Goal: Navigation & Orientation: Find specific page/section

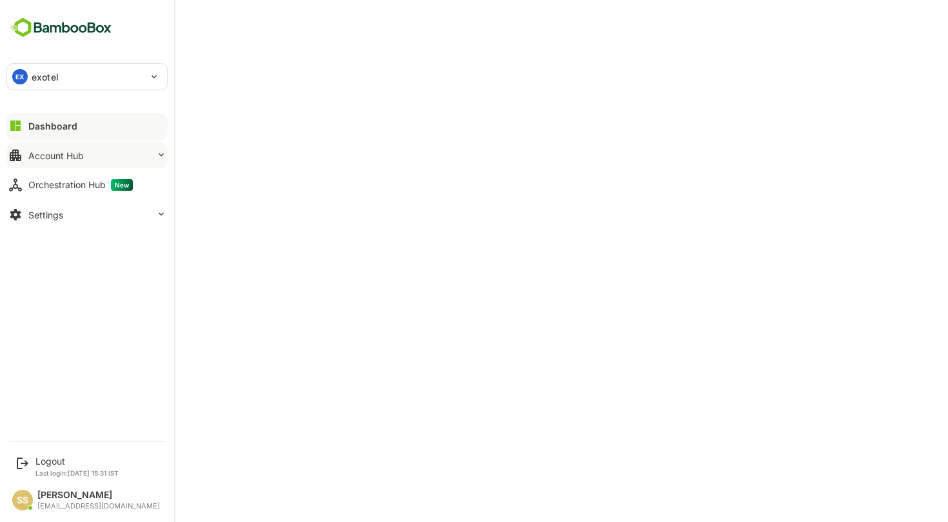
click at [73, 158] on div "Account Hub" at bounding box center [55, 155] width 55 height 11
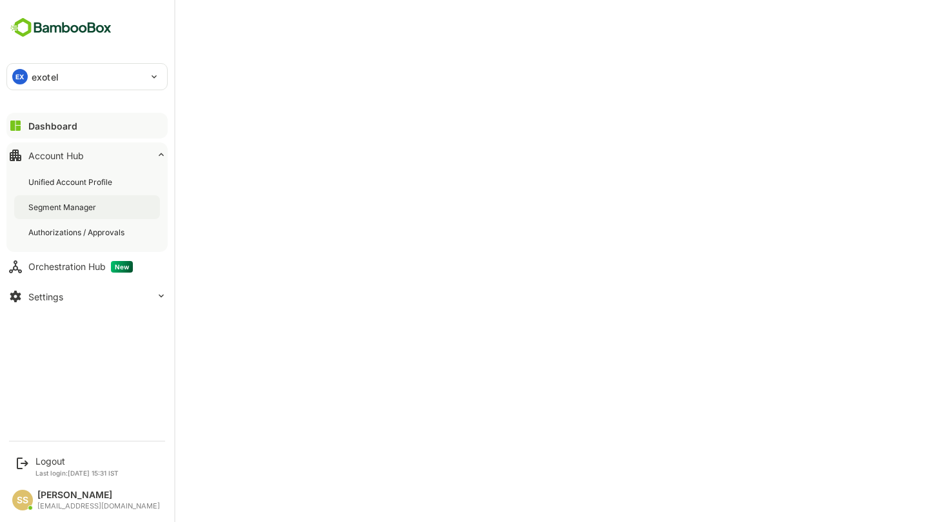
click at [64, 202] on div "Segment Manager" at bounding box center [63, 207] width 70 height 11
click at [41, 126] on div "Dashboard" at bounding box center [51, 126] width 46 height 11
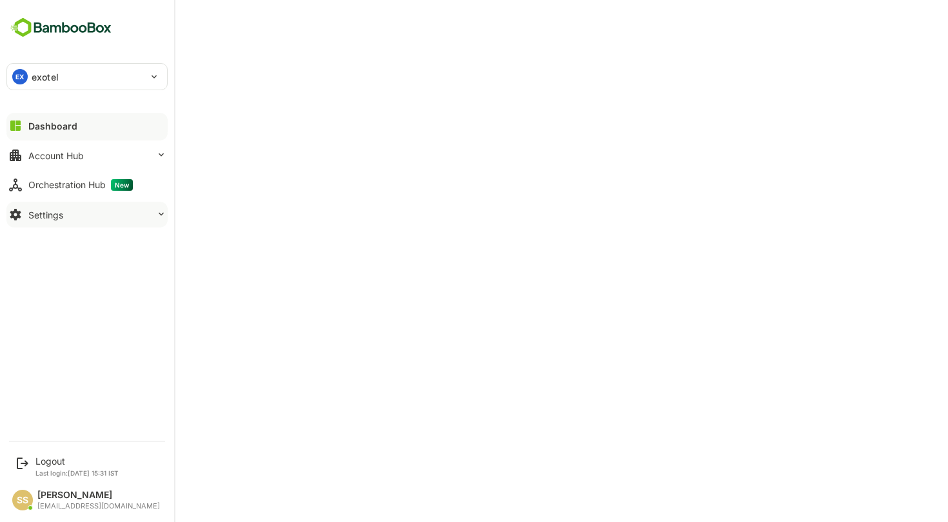
click at [32, 217] on div "Settings" at bounding box center [45, 215] width 35 height 11
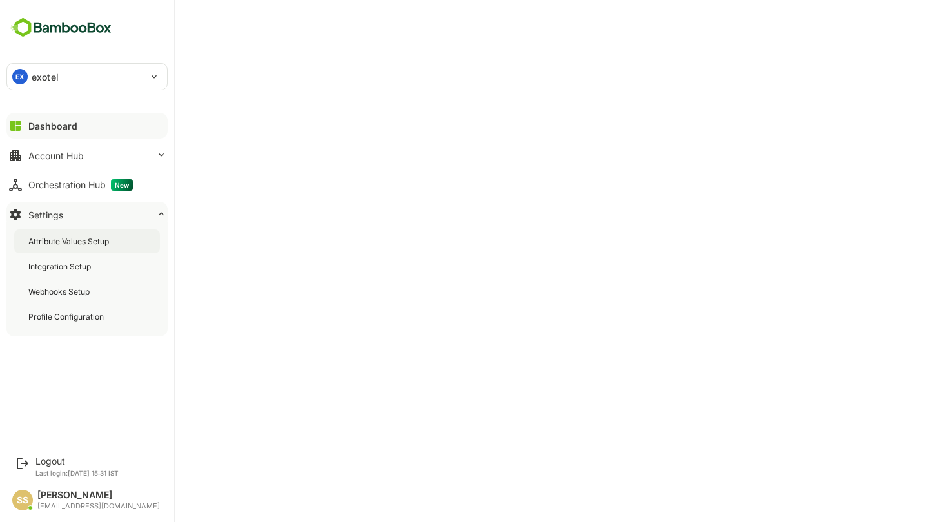
click at [59, 245] on div "Attribute Values Setup" at bounding box center [69, 241] width 83 height 11
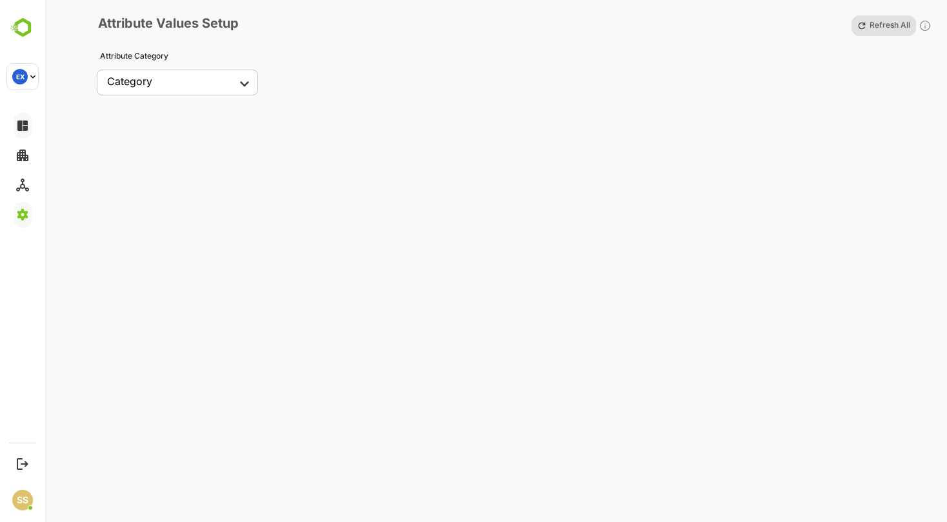
click at [205, 72] on body "EX exotel ****** EX Logout Last login: [DATE] 15:31 IST SS [PERSON_NAME] [EMAIL…" at bounding box center [473, 261] width 947 height 522
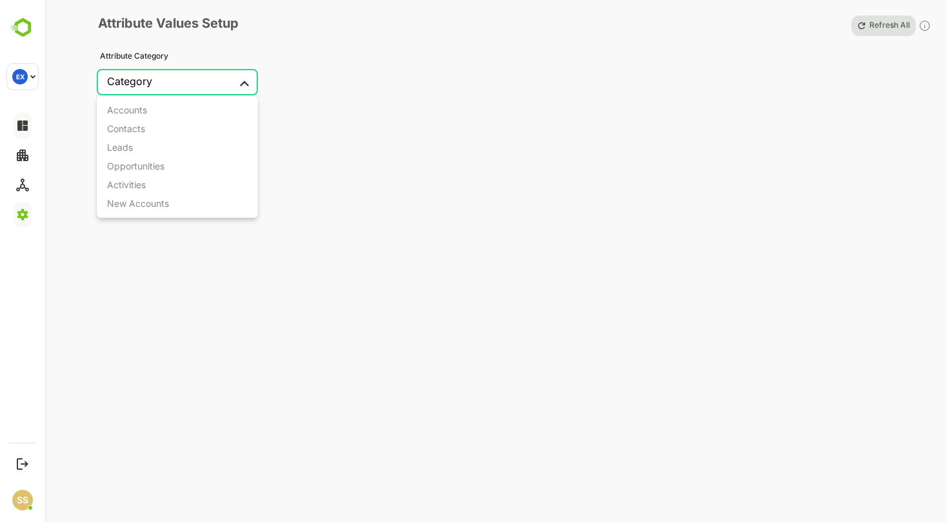
click at [389, 152] on div at bounding box center [474, 261] width 948 height 522
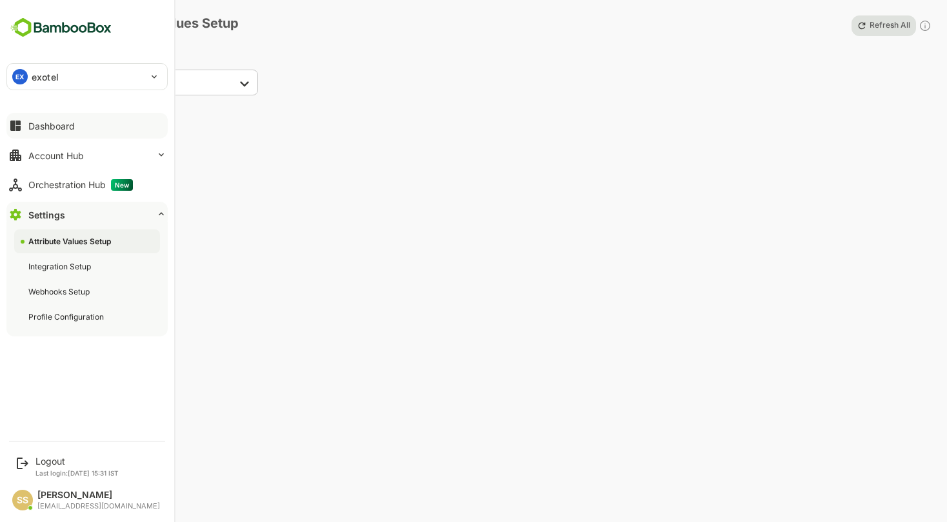
click at [45, 225] on div "Attribute Values Setup Integration Setup Webhooks Setup Profile Configuration" at bounding box center [86, 279] width 161 height 115
click at [60, 269] on div "Integration Setup" at bounding box center [60, 266] width 65 height 11
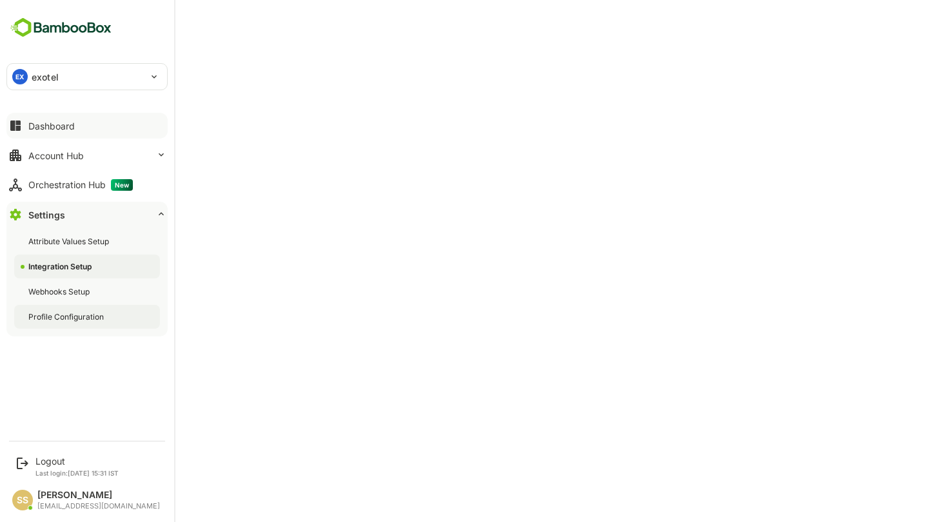
click at [64, 315] on div "Profile Configuration" at bounding box center [67, 316] width 78 height 11
click at [16, 30] on img at bounding box center [60, 27] width 109 height 25
